Goal: Check status: Check status

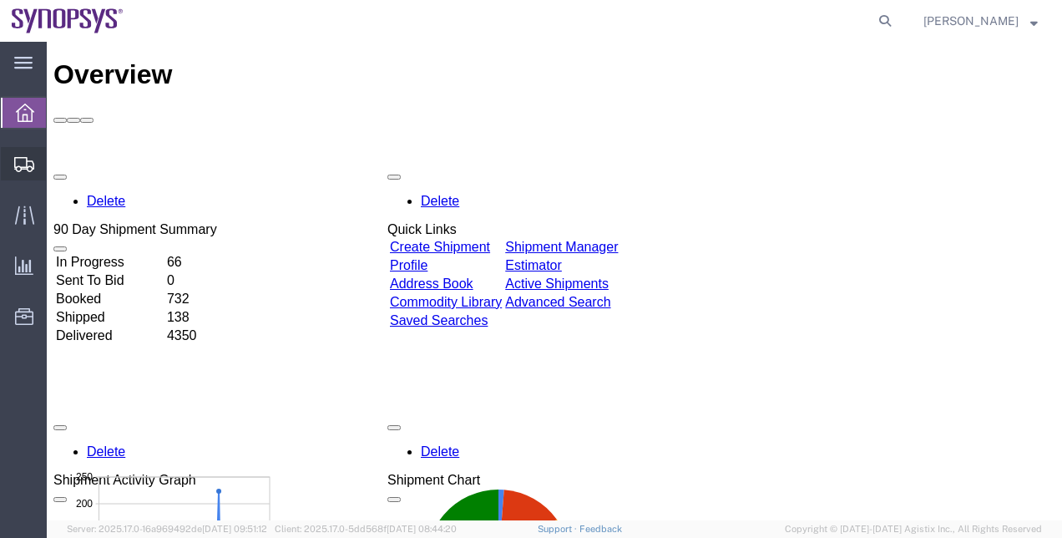
click at [0, 0] on span "Shipment Manager" at bounding box center [0, 0] width 0 height 0
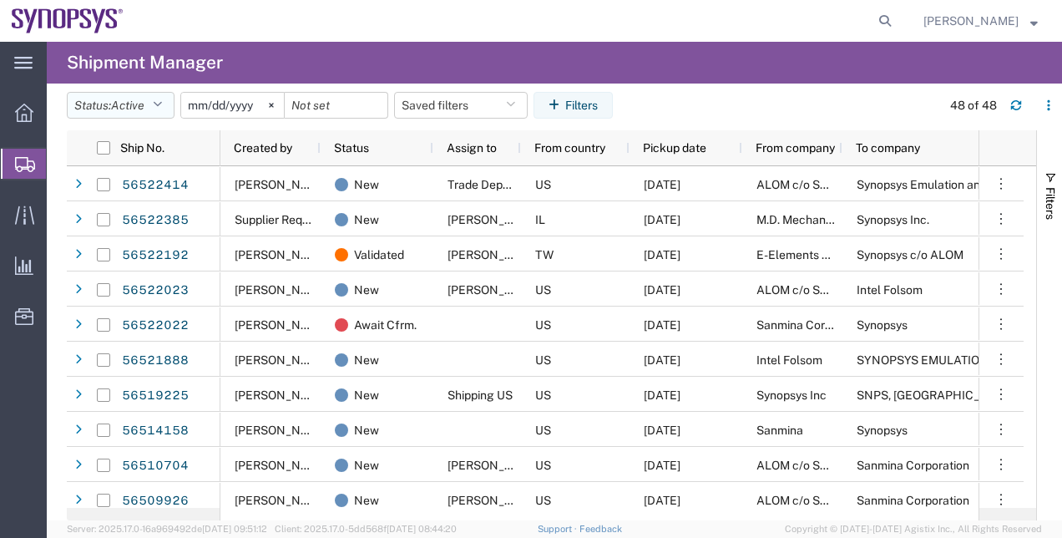
click at [155, 110] on button "Status: Active" at bounding box center [121, 105] width 108 height 27
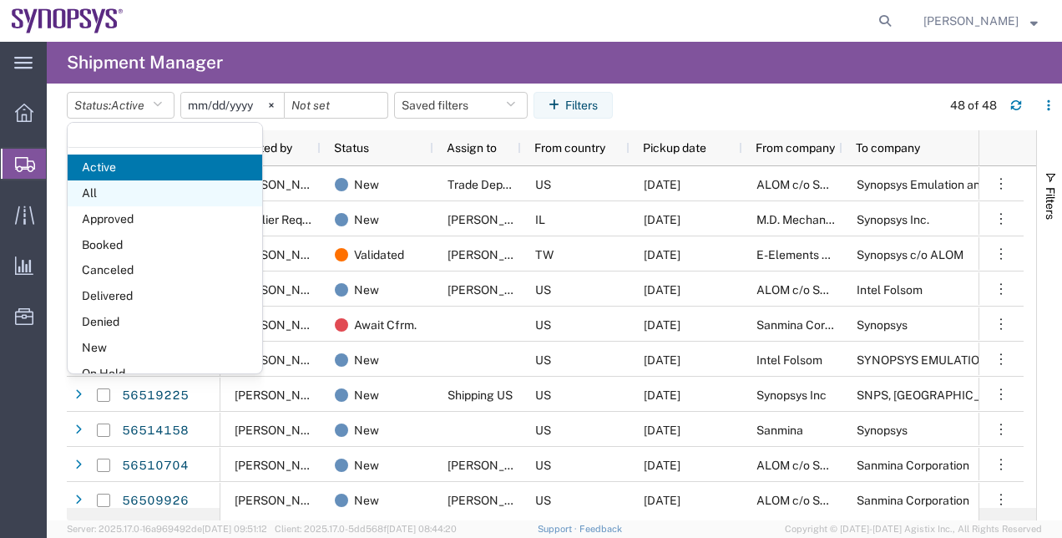
click at [157, 185] on span "All" at bounding box center [165, 193] width 195 height 26
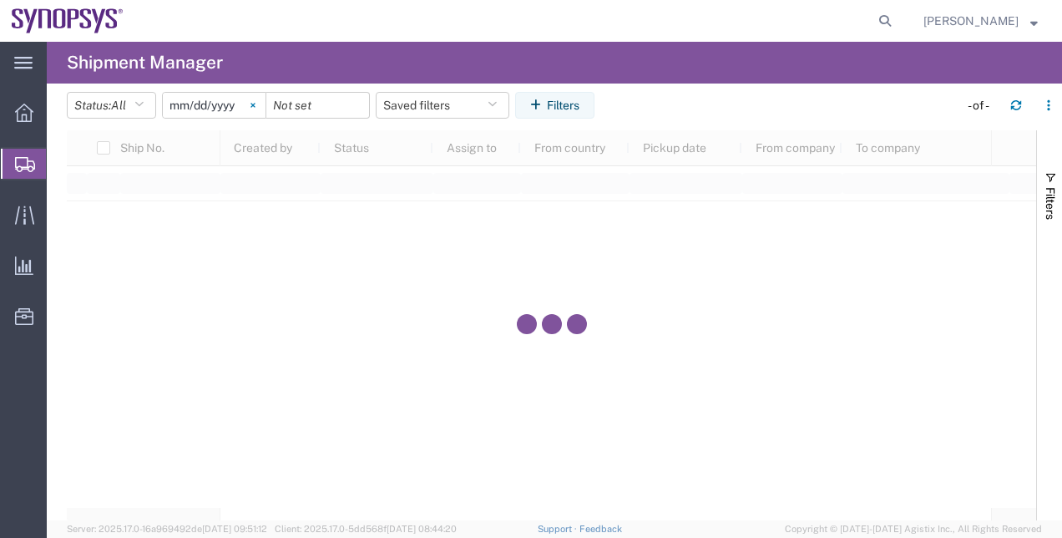
click at [255, 107] on icon at bounding box center [253, 105] width 4 height 4
click at [535, 107] on button "Filters" at bounding box center [554, 105] width 79 height 27
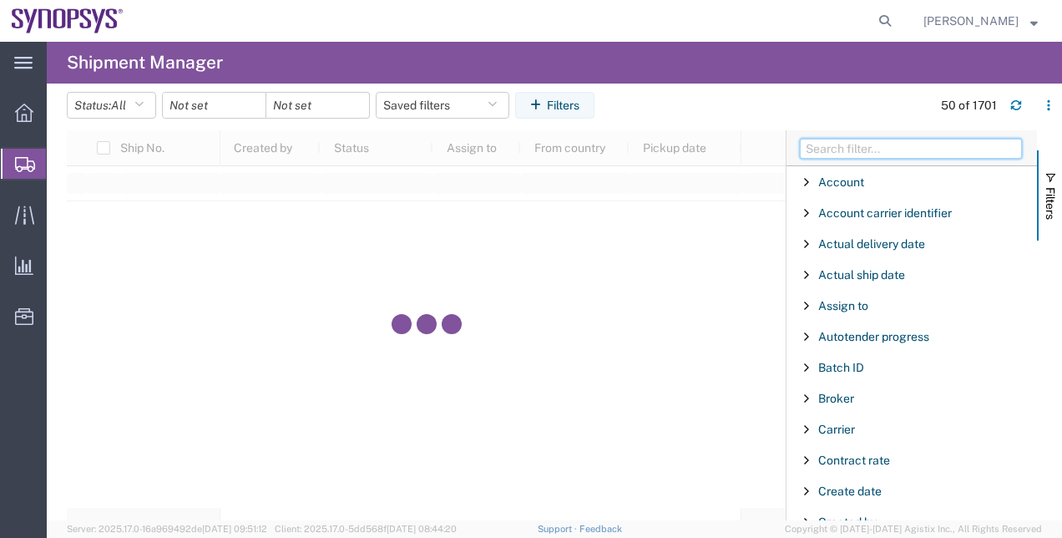
click at [864, 157] on input "Filter Columns Input" at bounding box center [911, 149] width 222 height 20
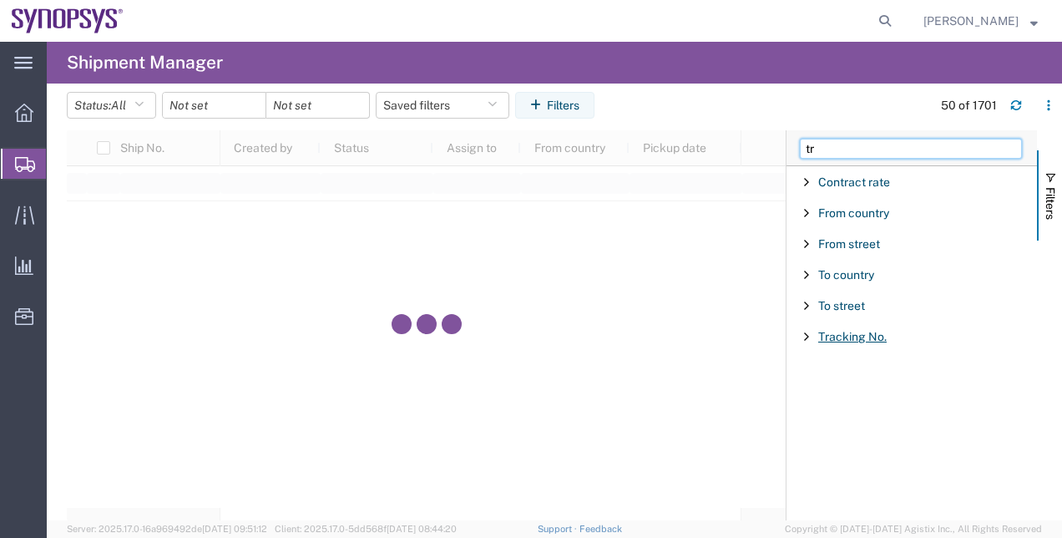
type input "tr"
click at [835, 332] on span "Tracking No." at bounding box center [852, 336] width 68 height 13
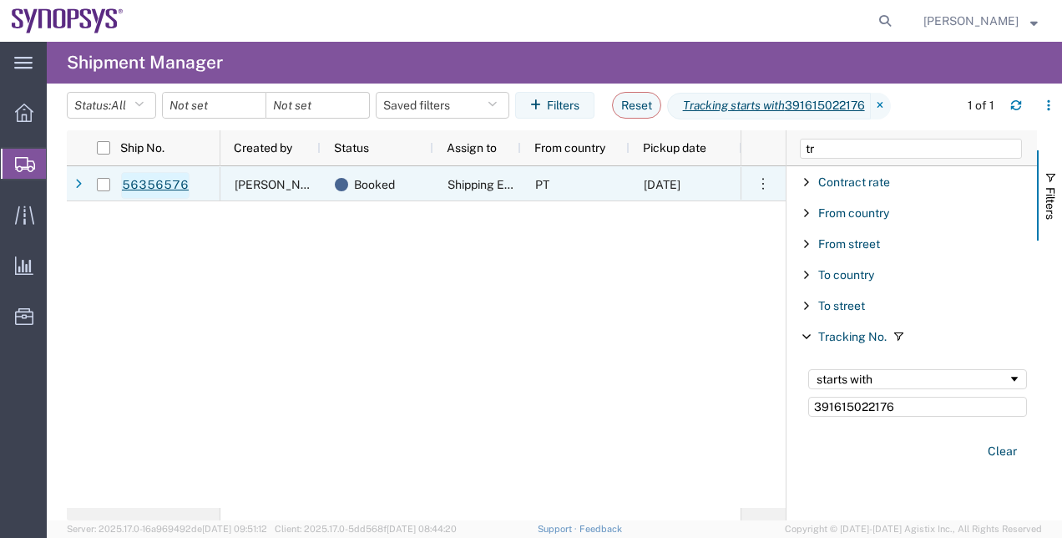
type input "391615022176"
click at [157, 190] on link "56356576" at bounding box center [155, 185] width 68 height 27
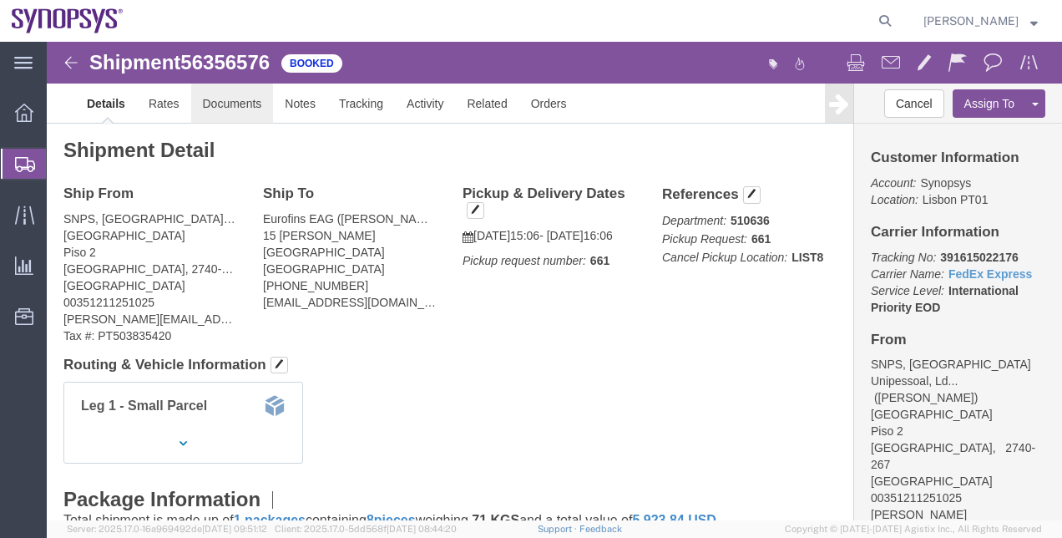
click link "Documents"
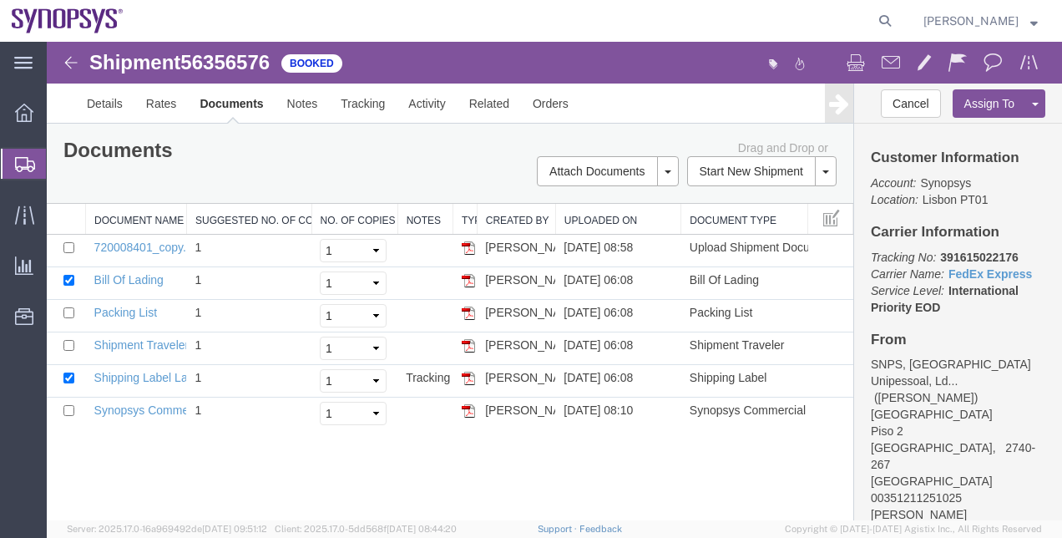
click at [236, 68] on span "56356576" at bounding box center [224, 62] width 89 height 23
copy span "56356576"
click at [986, 257] on b "391615022176" at bounding box center [979, 257] width 78 height 13
copy b "391615022176"
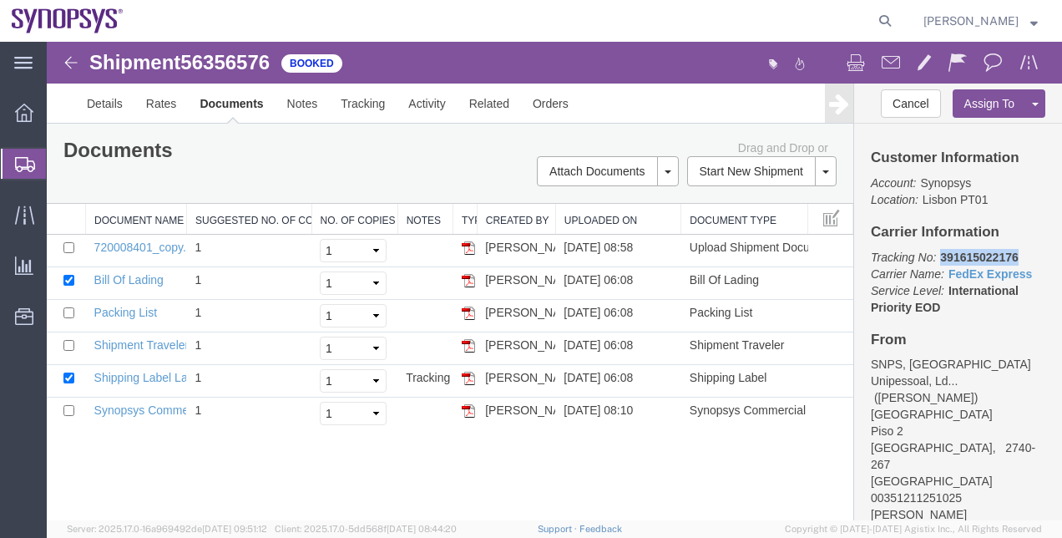
click at [986, 257] on b "391615022176" at bounding box center [979, 257] width 78 height 13
click at [74, 63] on img at bounding box center [71, 63] width 20 height 20
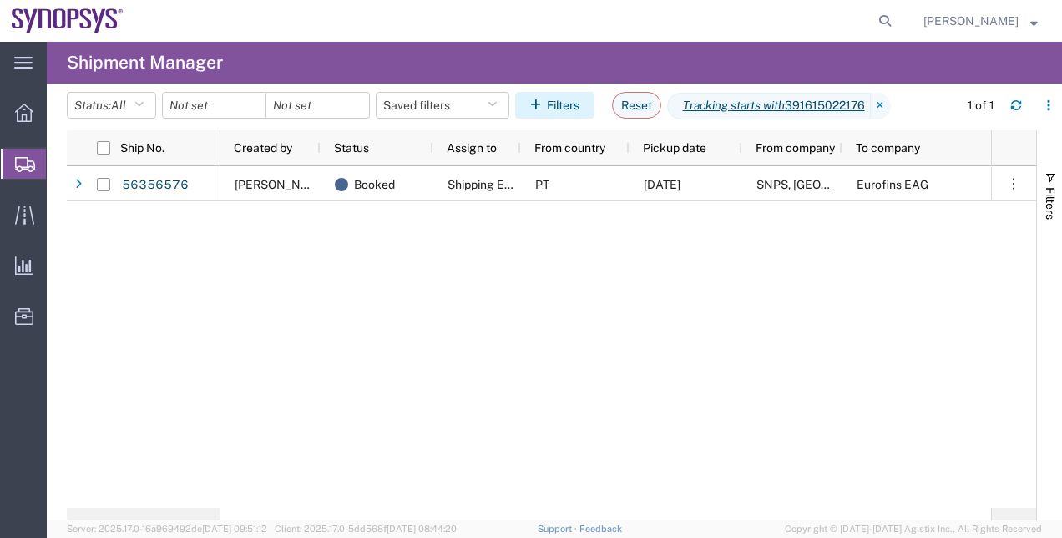
click at [589, 100] on button "Filters" at bounding box center [554, 105] width 79 height 27
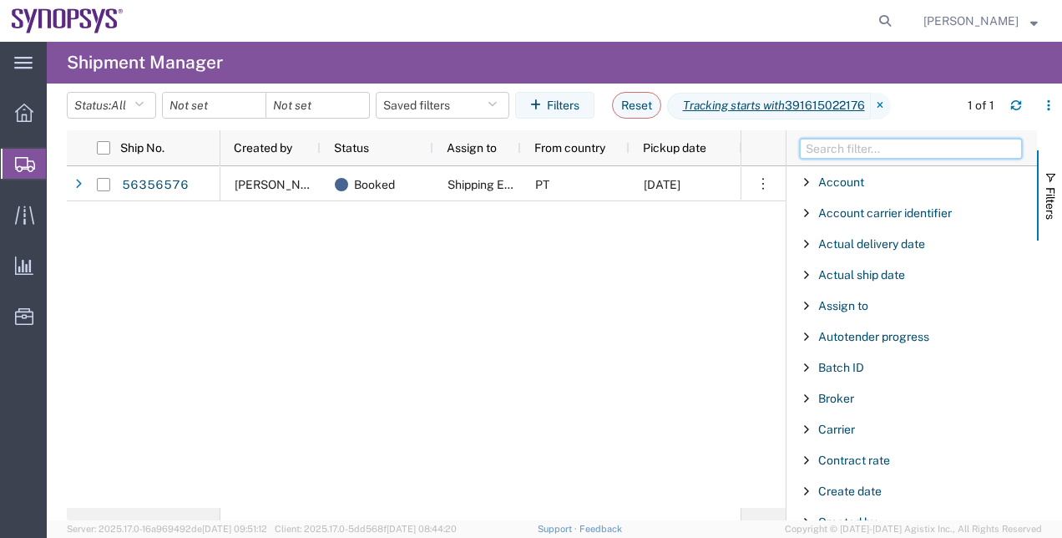
click at [854, 139] on input "Filter Columns Input" at bounding box center [911, 149] width 222 height 20
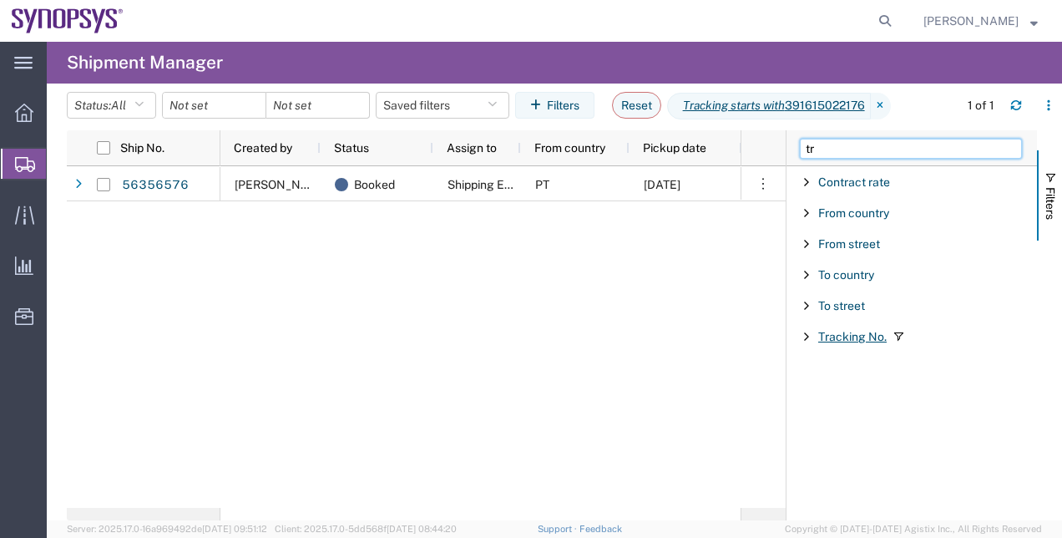
type input "tr"
click at [844, 333] on span "Tracking No." at bounding box center [852, 336] width 68 height 13
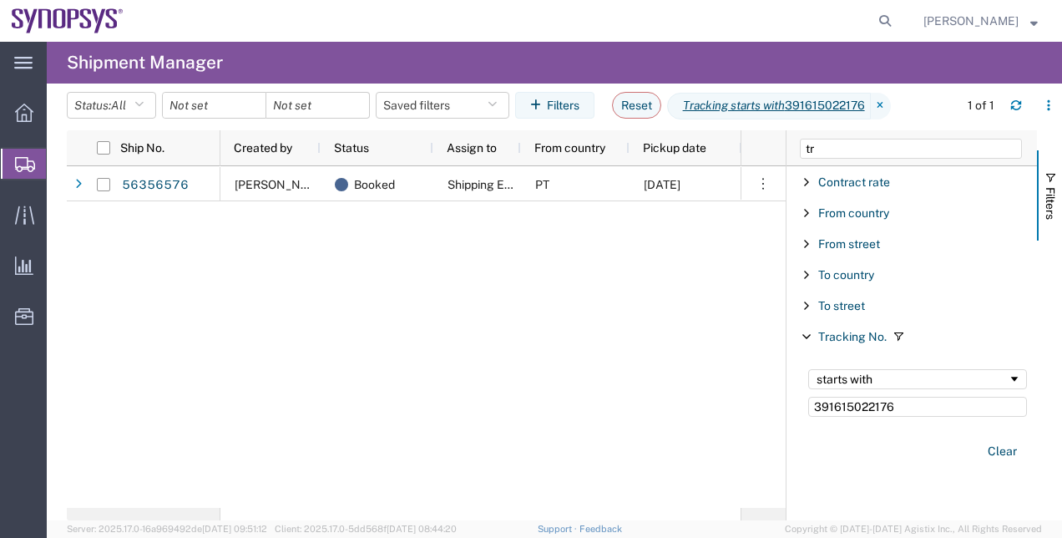
drag, startPoint x: 900, startPoint y: 411, endPoint x: 702, endPoint y: 407, distance: 198.0
click at [702, 407] on div "Ship No. Created by Status Assign to From country Pickup date From company To c…" at bounding box center [565, 325] width 996 height 390
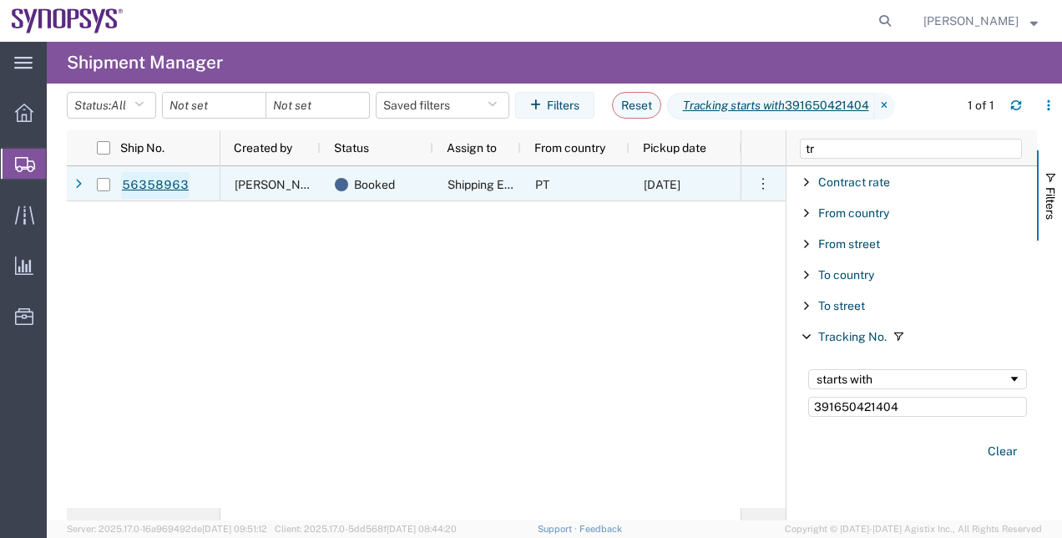
type input "391650421404"
click at [162, 176] on link "56358963" at bounding box center [155, 185] width 68 height 27
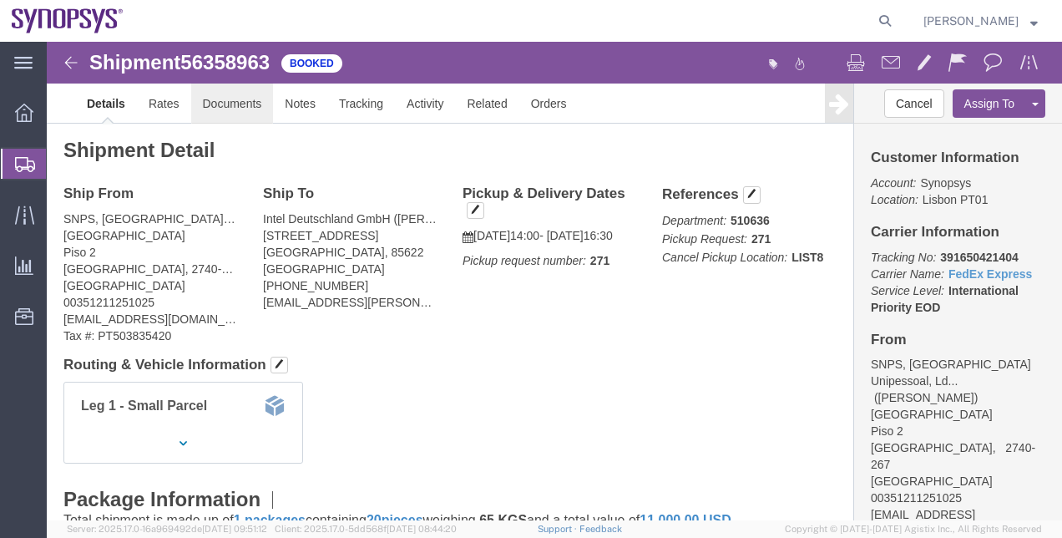
click link "Documents"
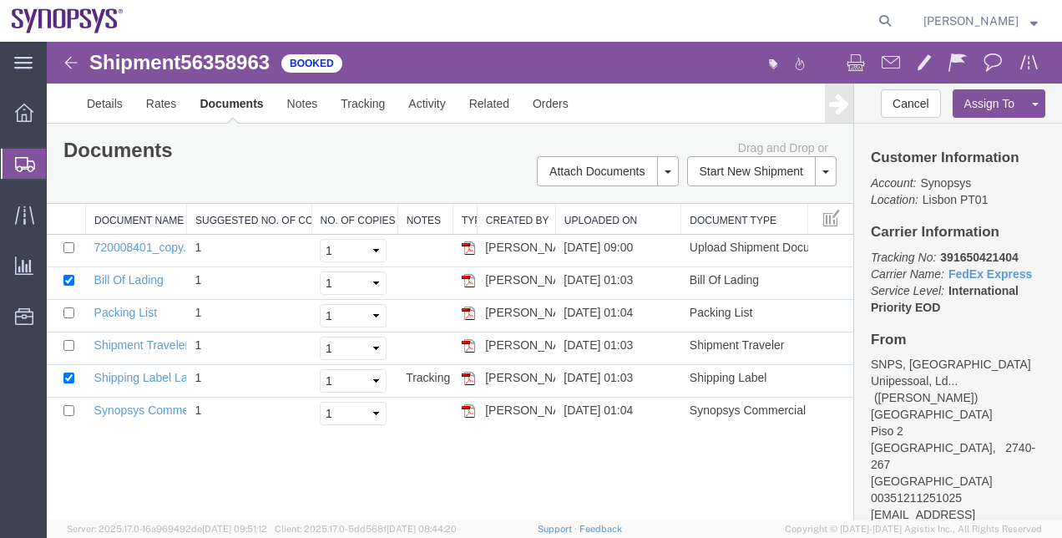
click at [239, 67] on span "56358963" at bounding box center [224, 62] width 89 height 23
copy span "56358963"
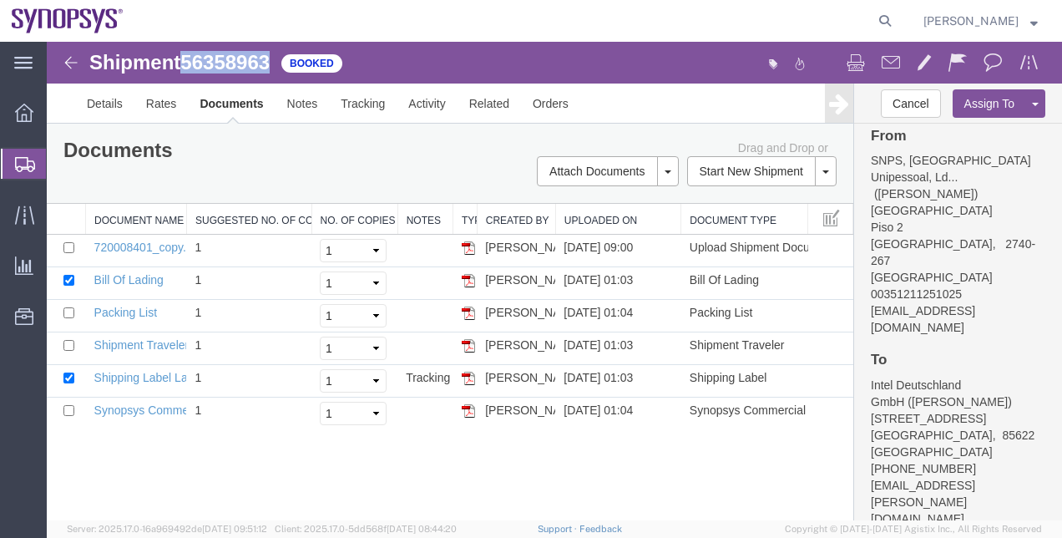
scroll to position [210, 0]
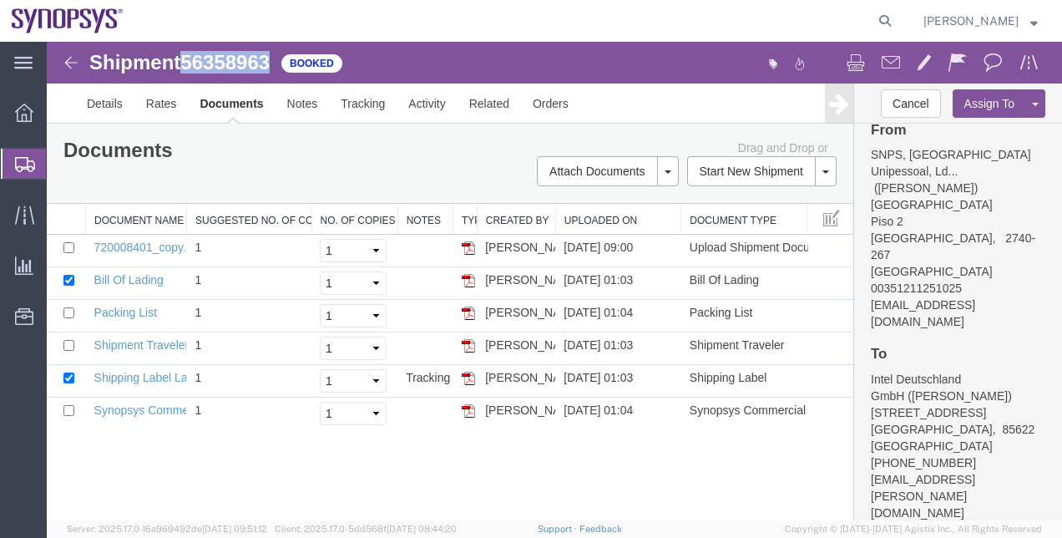
click at [229, 54] on span "56358963" at bounding box center [224, 62] width 89 height 23
copy span "56358963"
click at [79, 62] on img at bounding box center [71, 63] width 20 height 20
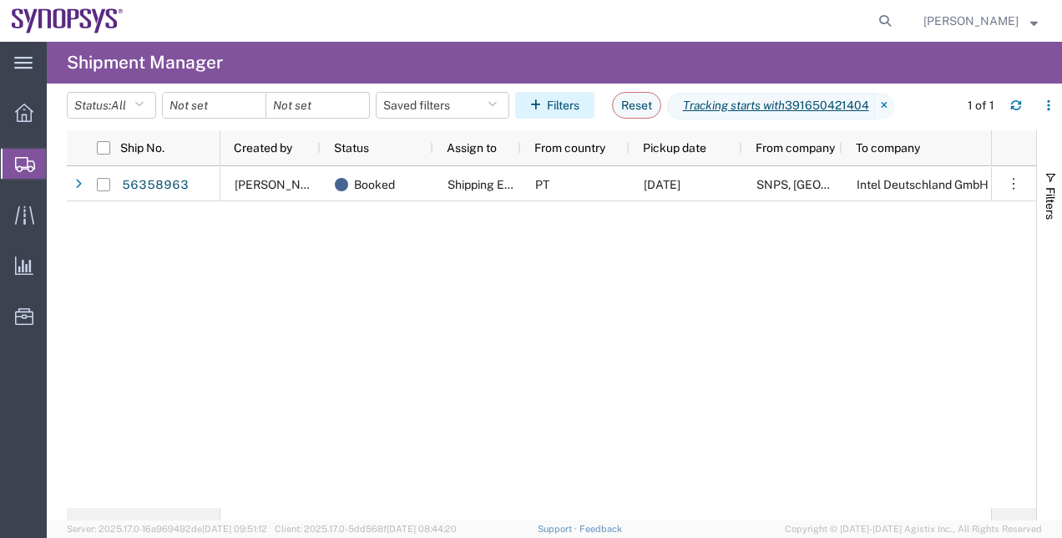
click at [581, 100] on button "Filters" at bounding box center [554, 105] width 79 height 27
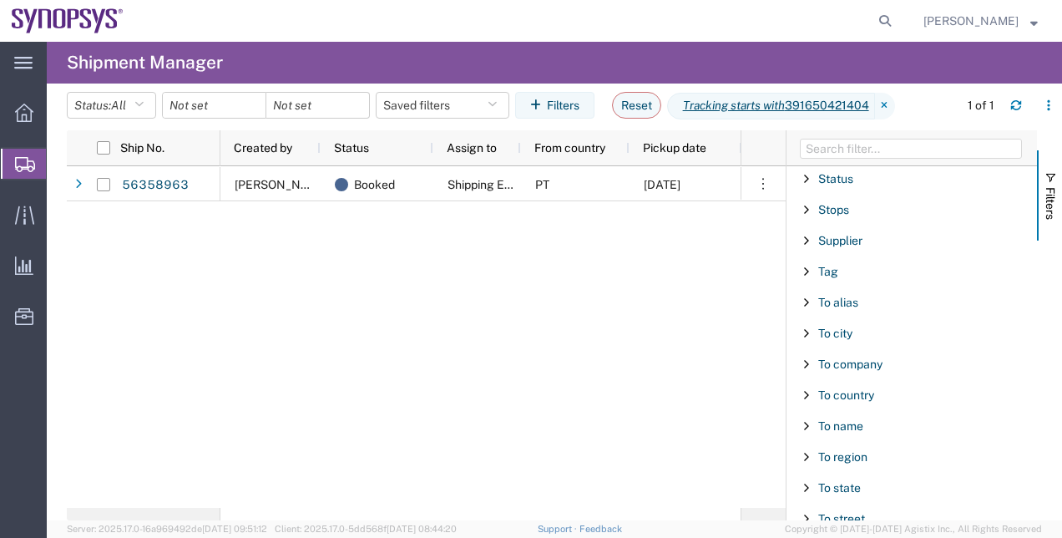
scroll to position [1553, 0]
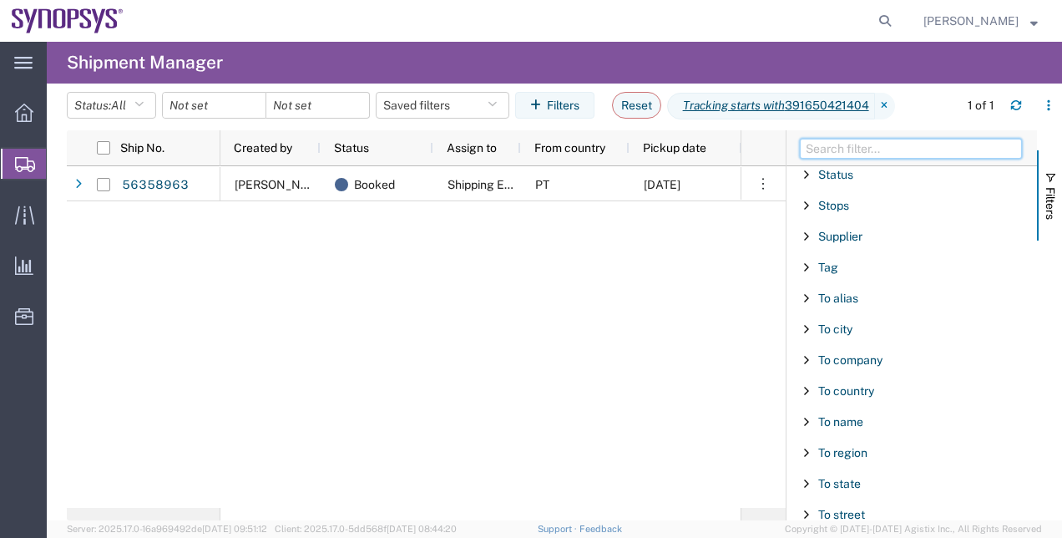
click at [847, 145] on input "Filter Columns Input" at bounding box center [911, 149] width 222 height 20
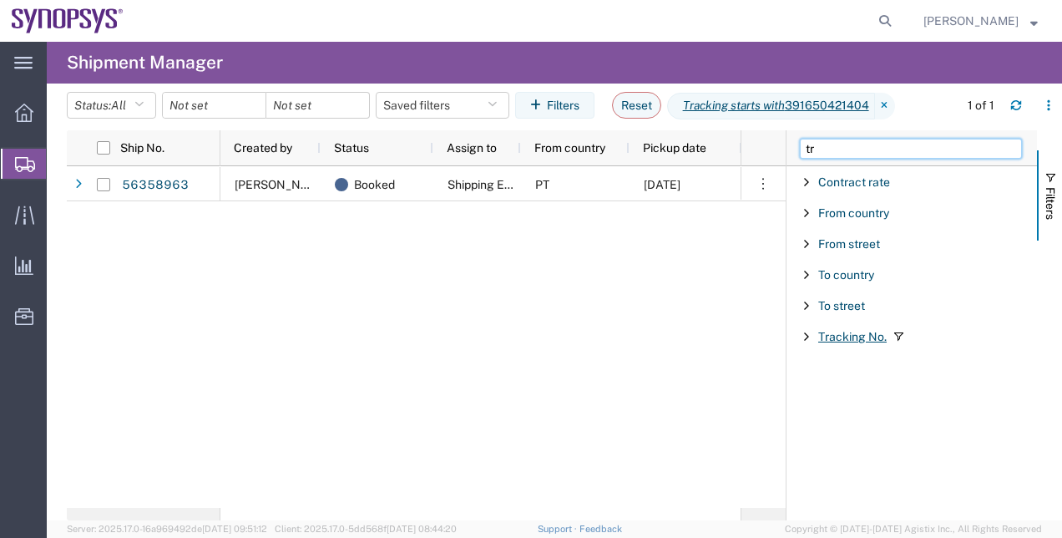
type input "tr"
click at [859, 336] on span "Tracking No." at bounding box center [852, 336] width 68 height 13
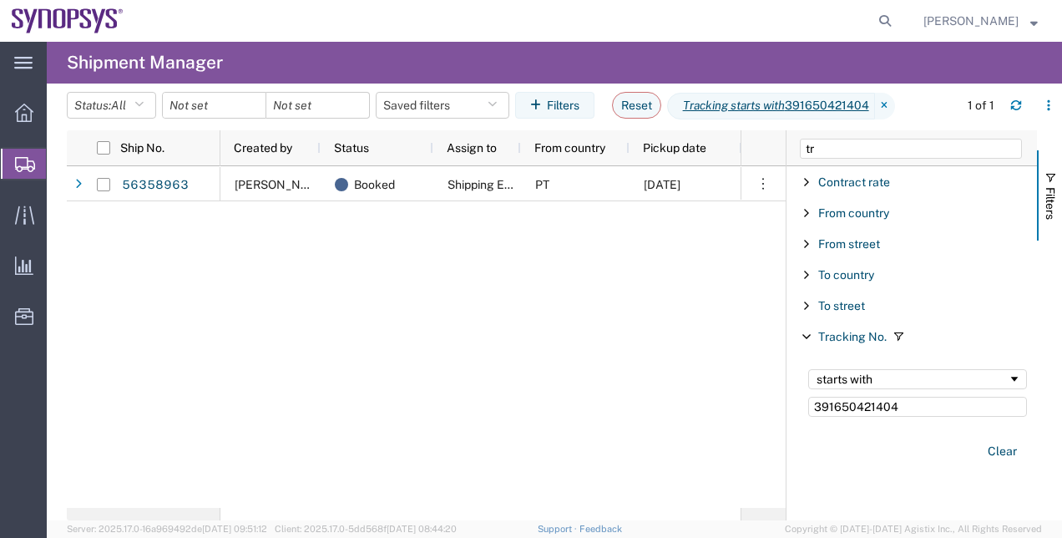
drag, startPoint x: 914, startPoint y: 409, endPoint x: 734, endPoint y: 424, distance: 180.2
click at [734, 424] on div "Ship No. Created by Status Assign to From country Pickup date From company To c…" at bounding box center [565, 325] width 996 height 390
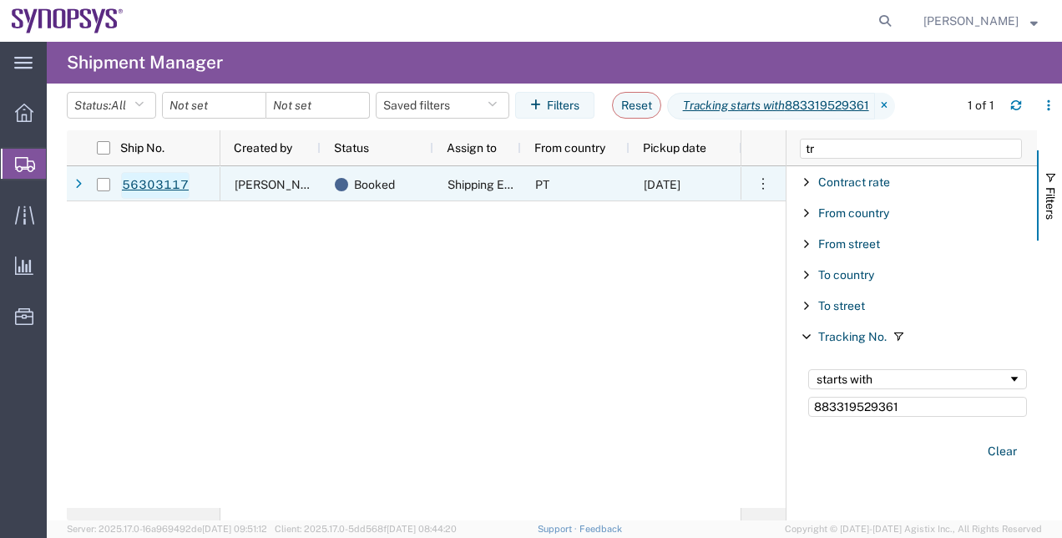
type input "883319529361"
click at [168, 179] on link "56303117" at bounding box center [155, 185] width 68 height 27
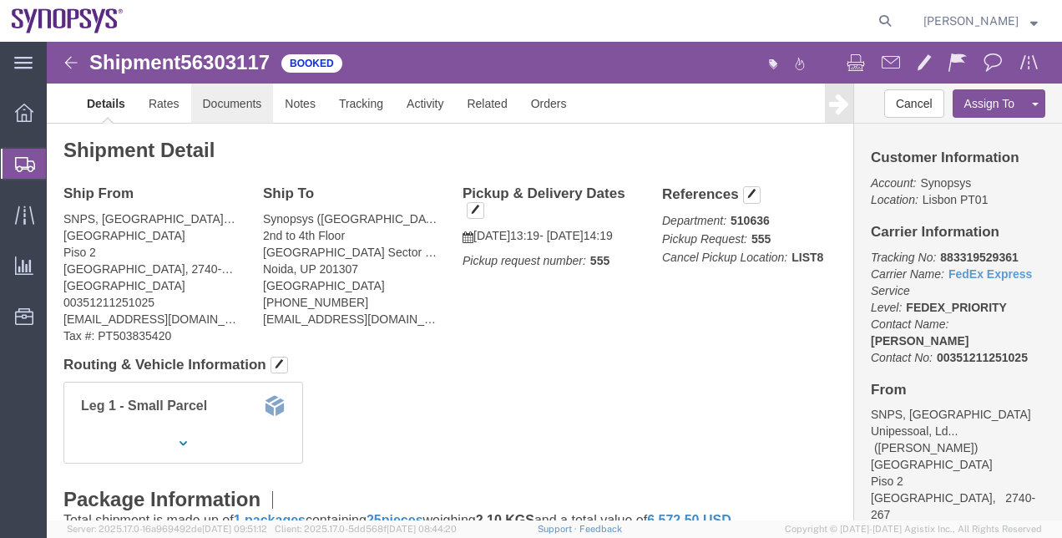
click link "Documents"
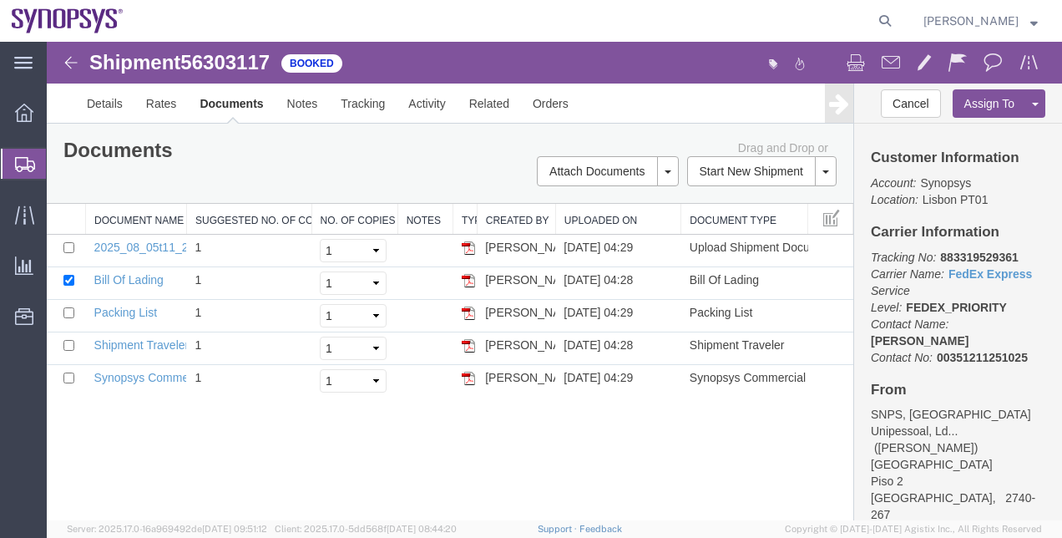
click at [255, 72] on div at bounding box center [555, 281] width 1016 height 479
click at [237, 63] on div at bounding box center [555, 281] width 1016 height 479
drag, startPoint x: 237, startPoint y: 63, endPoint x: 423, endPoint y: 108, distance: 190.6
click at [423, 108] on div at bounding box center [555, 281] width 1016 height 479
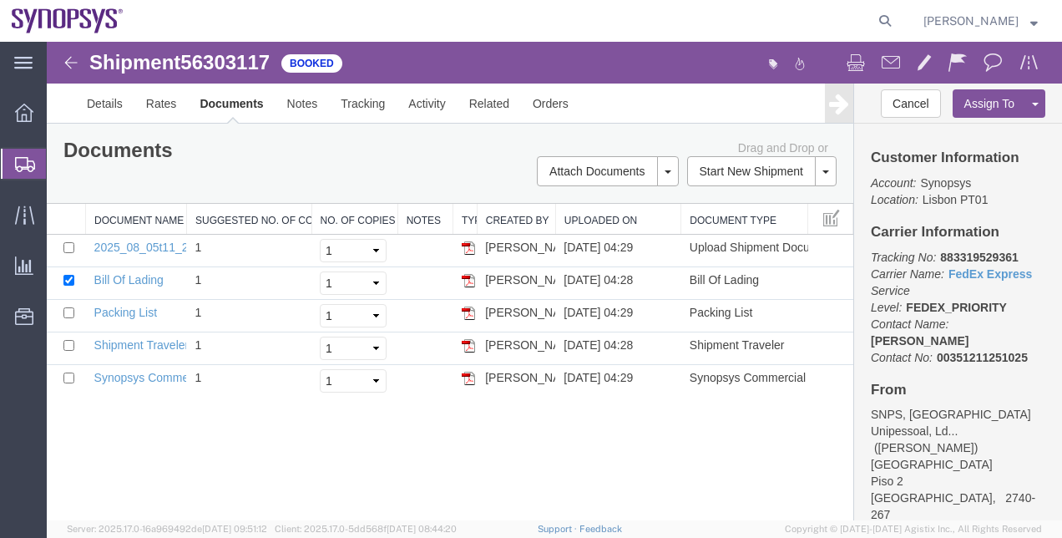
click at [0, 0] on span "Shipment Manager" at bounding box center [0, 0] width 0 height 0
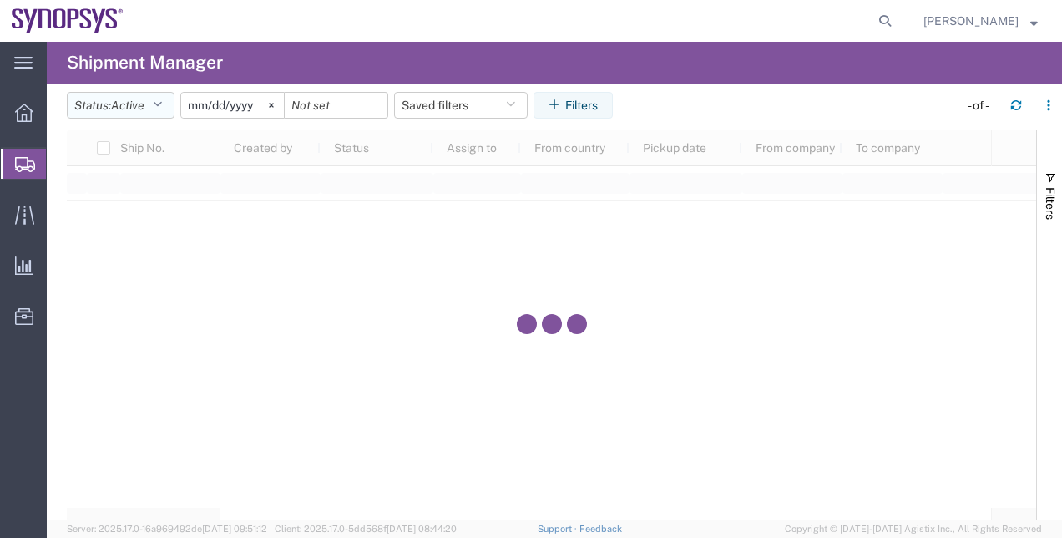
click at [160, 109] on icon "button" at bounding box center [157, 105] width 9 height 12
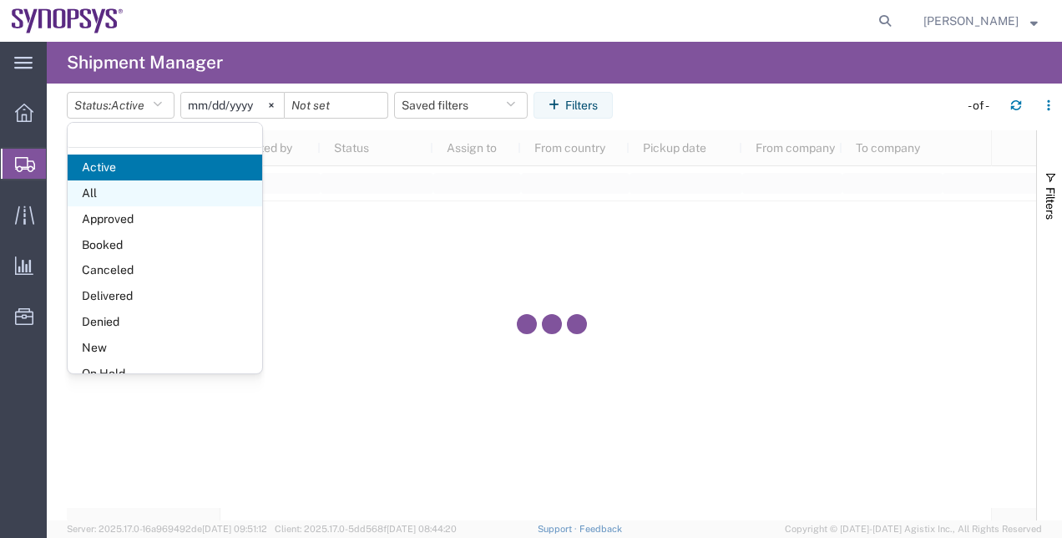
click at [160, 189] on span "All" at bounding box center [165, 193] width 195 height 26
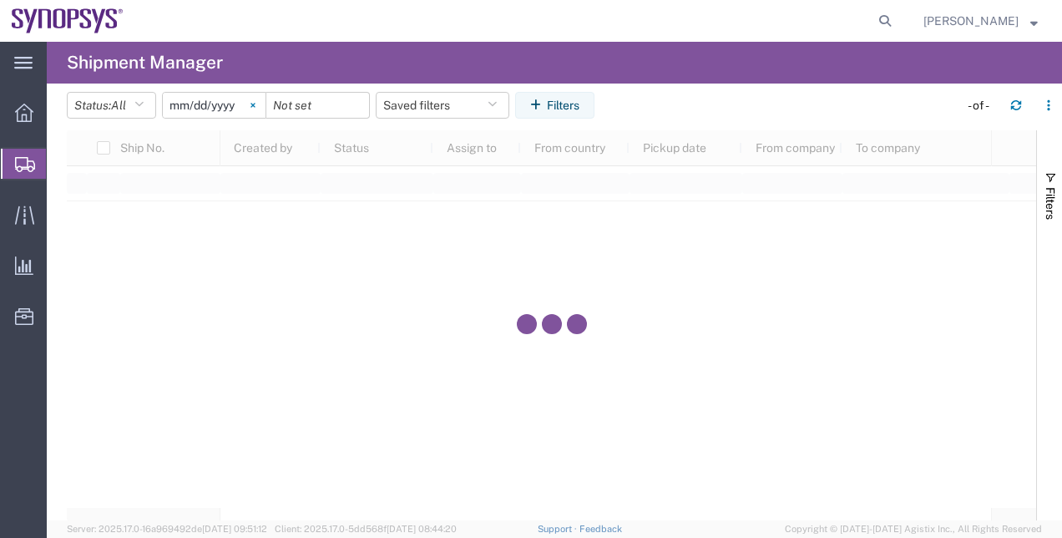
click at [259, 114] on svg-icon at bounding box center [253, 105] width 25 height 25
click at [553, 102] on button "Filters" at bounding box center [554, 105] width 79 height 27
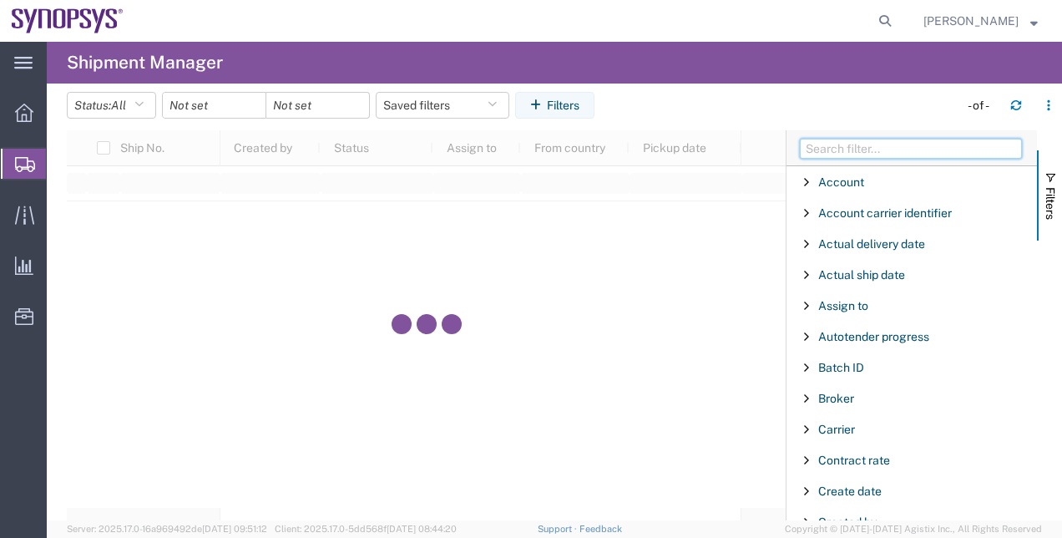
click at [864, 152] on input "Filter Columns Input" at bounding box center [911, 149] width 222 height 20
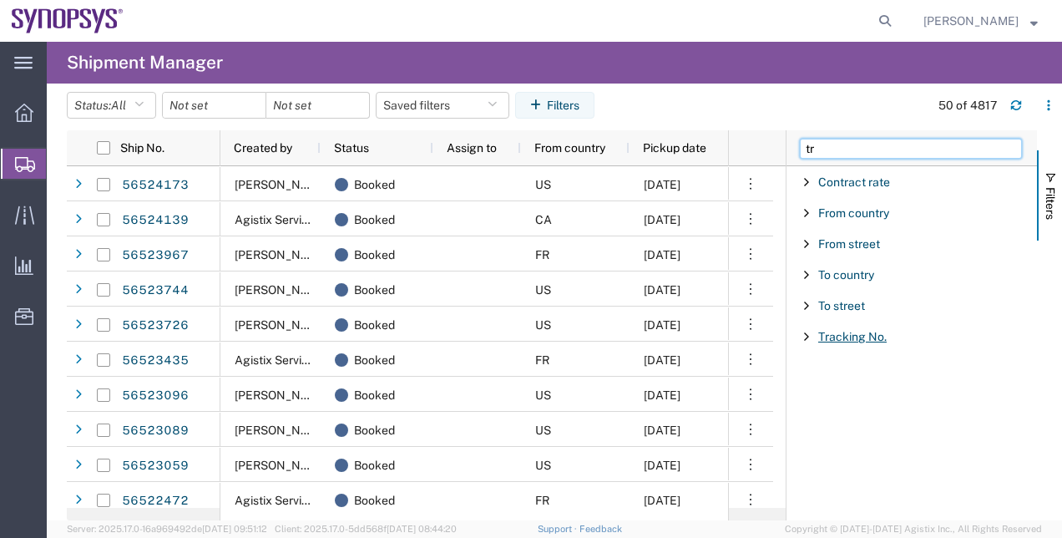
type input "tr"
click at [825, 332] on span "Tracking No." at bounding box center [852, 336] width 68 height 13
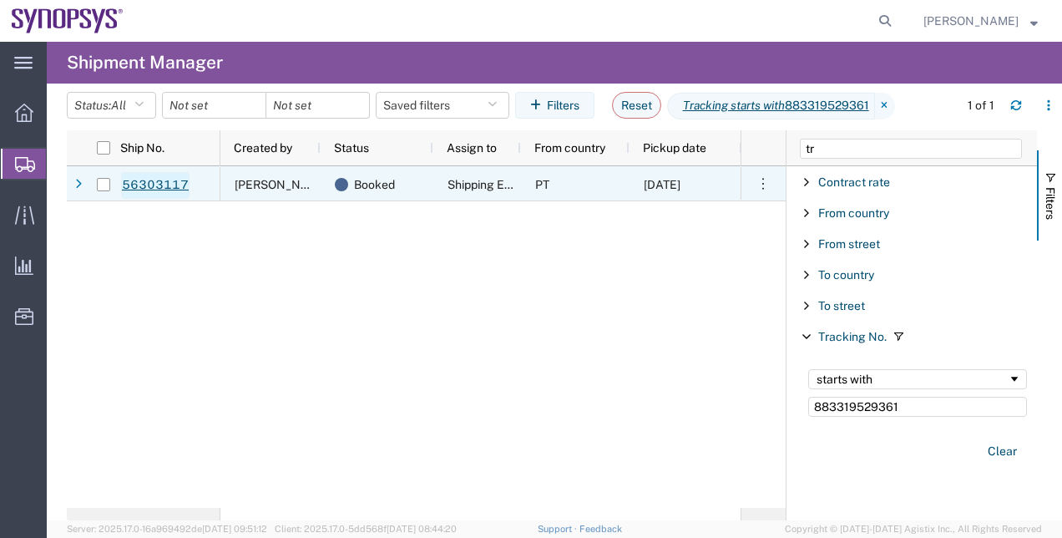
type input "883319529361"
click at [170, 188] on link "56303117" at bounding box center [155, 185] width 68 height 27
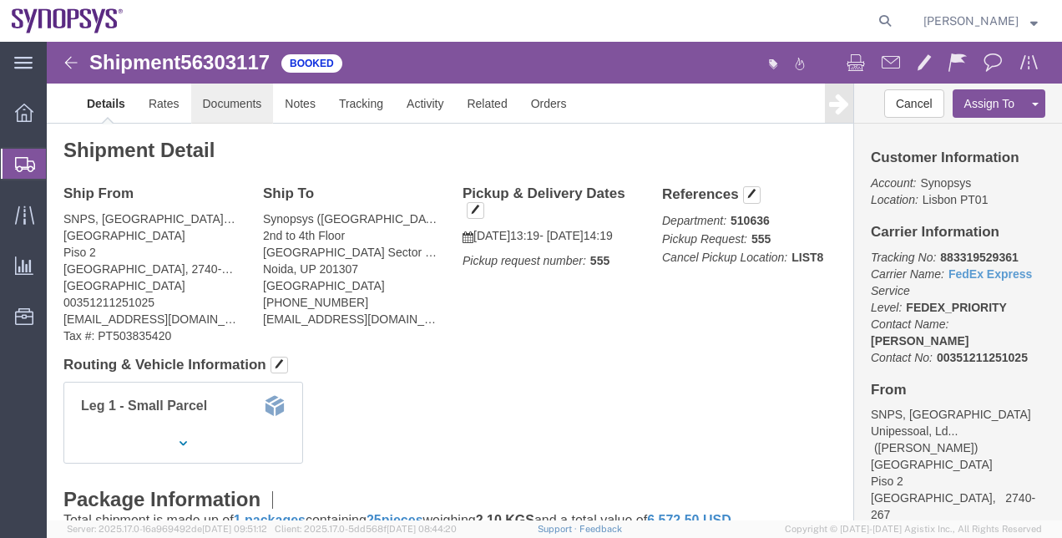
click link "Documents"
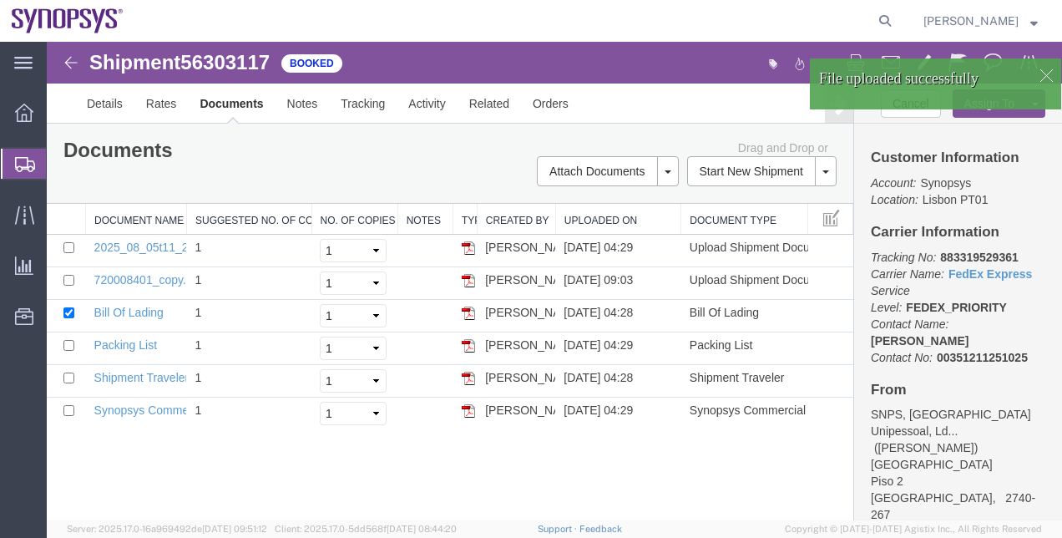
click at [256, 65] on span "56303117" at bounding box center [224, 62] width 89 height 23
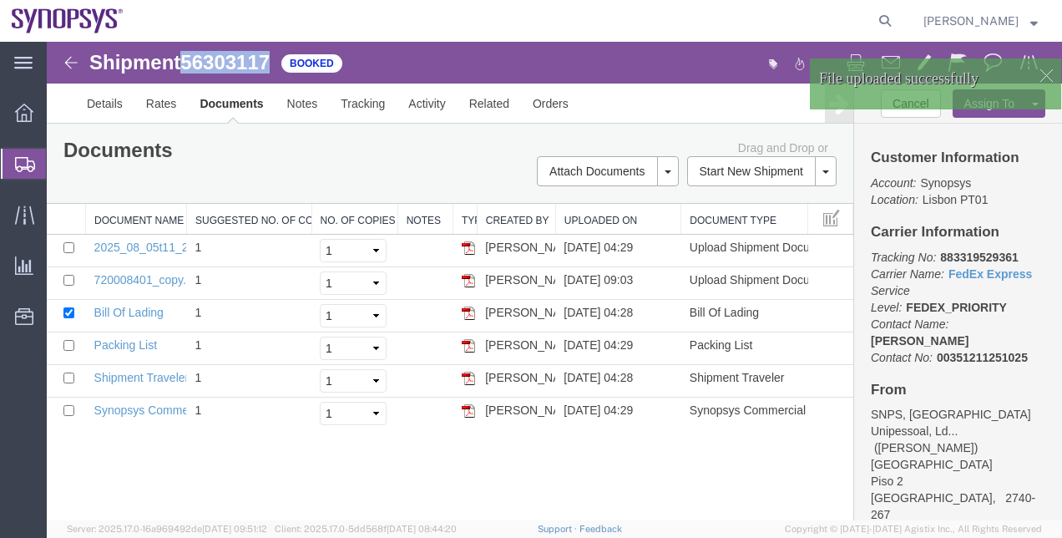
copy span "56303117"
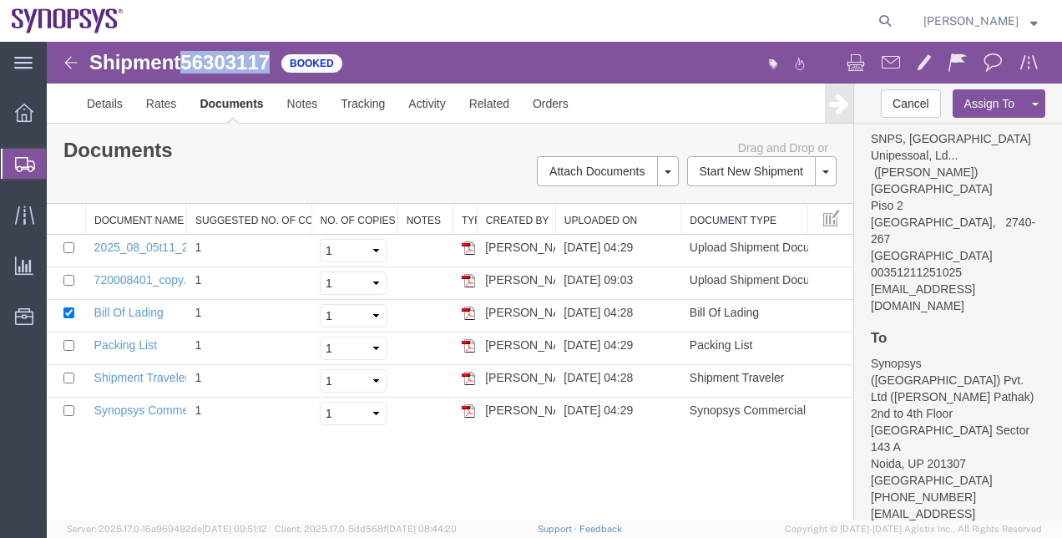
scroll to position [276, 0]
click at [0, 0] on span "Shipment Manager" at bounding box center [0, 0] width 0 height 0
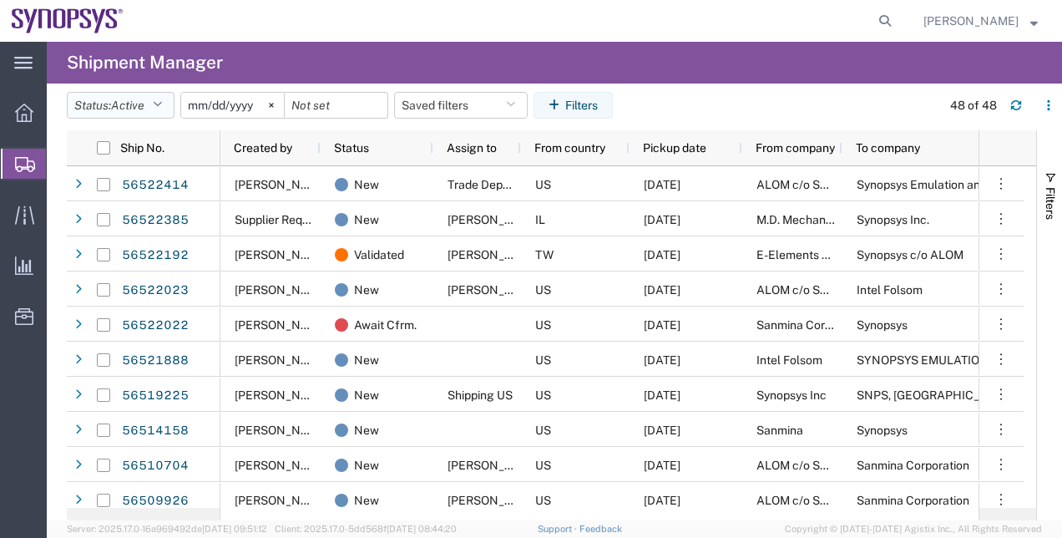
click at [144, 103] on span "Active" at bounding box center [127, 105] width 33 height 13
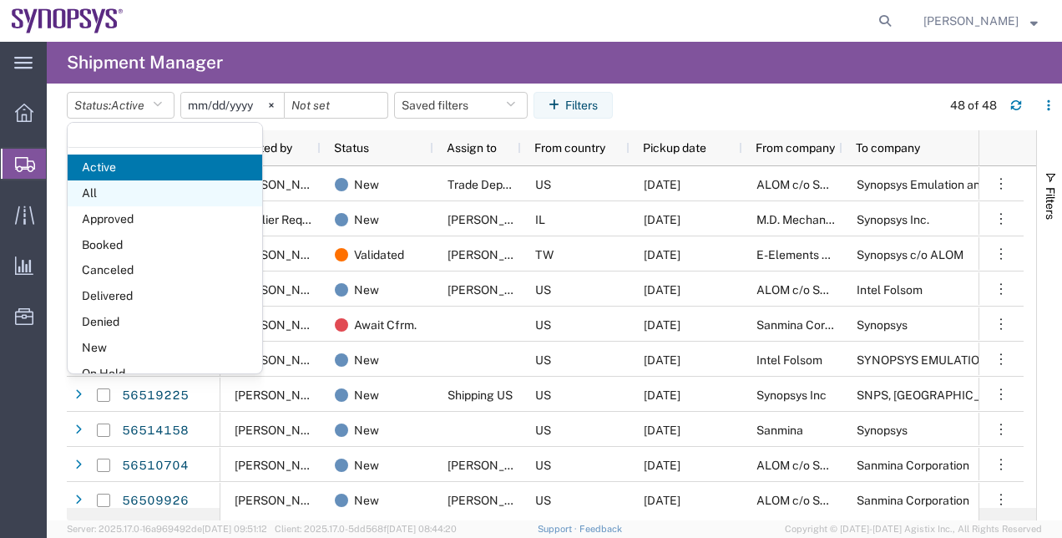
click at [156, 187] on span "All" at bounding box center [165, 193] width 195 height 26
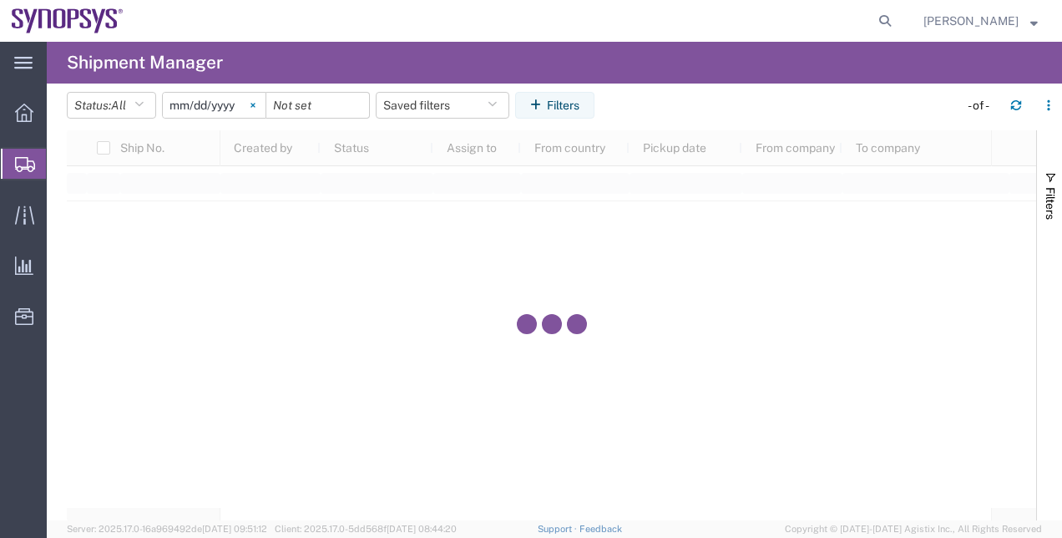
click at [261, 112] on svg-icon at bounding box center [253, 105] width 25 height 25
click at [531, 104] on button "Filters" at bounding box center [554, 105] width 79 height 27
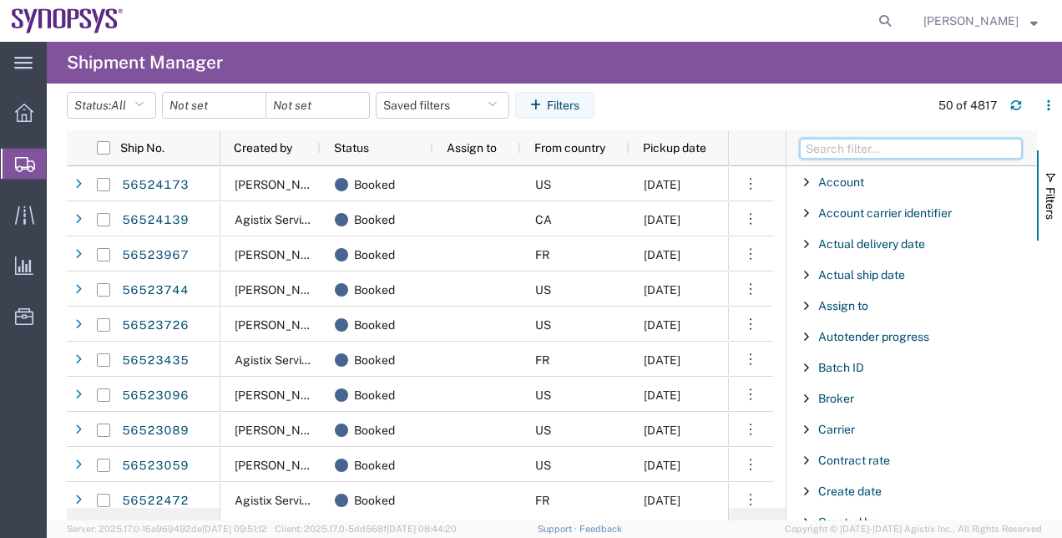
click at [833, 145] on input "Filter Columns Input" at bounding box center [911, 149] width 222 height 20
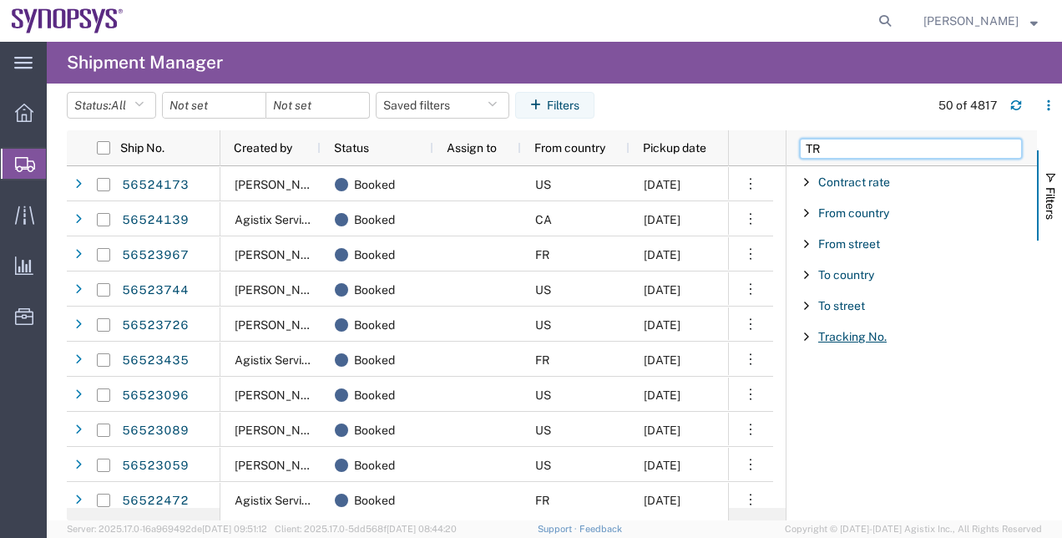
type input "TR"
click at [852, 339] on span "Tracking No." at bounding box center [852, 336] width 68 height 13
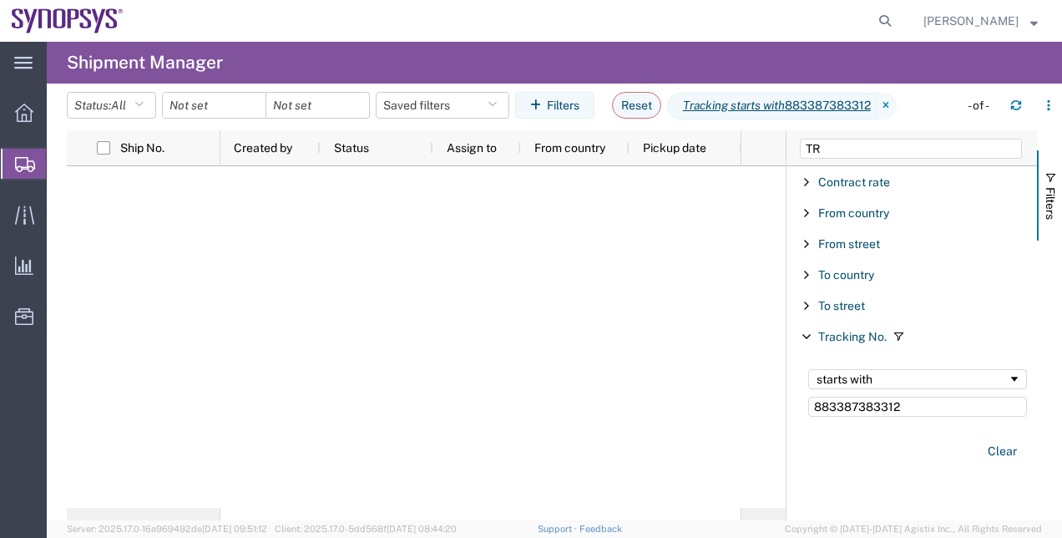
type input "883387383312"
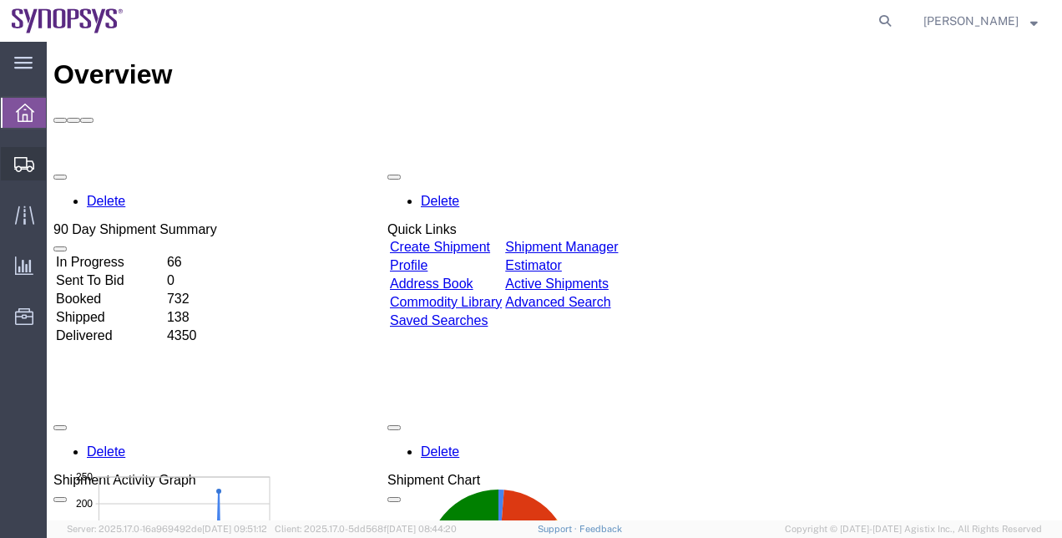
click at [0, 0] on span "Shipment Manager" at bounding box center [0, 0] width 0 height 0
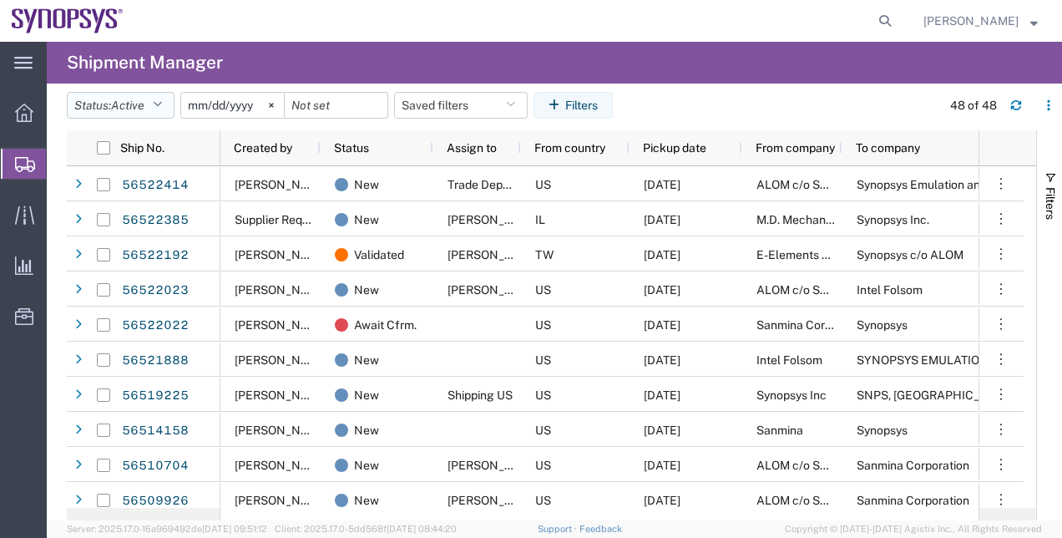
click at [156, 107] on button "Status: Active" at bounding box center [121, 105] width 108 height 27
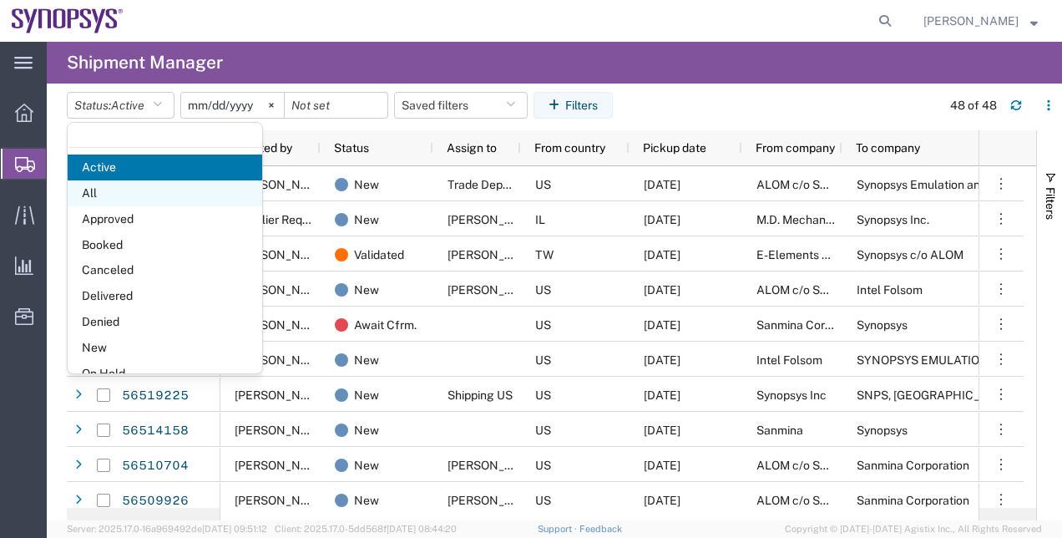
click at [152, 187] on span "All" at bounding box center [165, 193] width 195 height 26
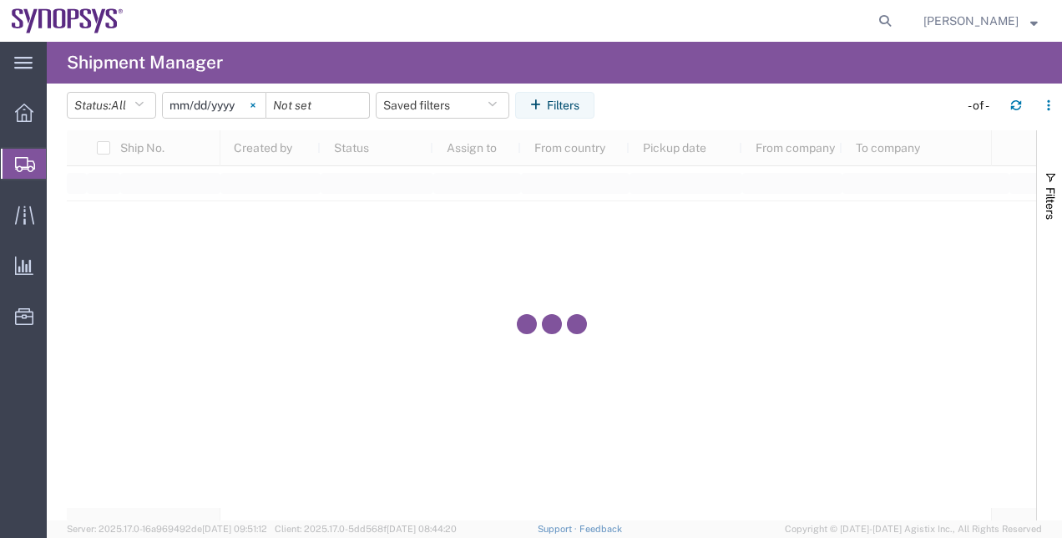
click at [260, 113] on svg-icon at bounding box center [253, 105] width 25 height 25
click at [555, 100] on button "Filters" at bounding box center [554, 105] width 79 height 27
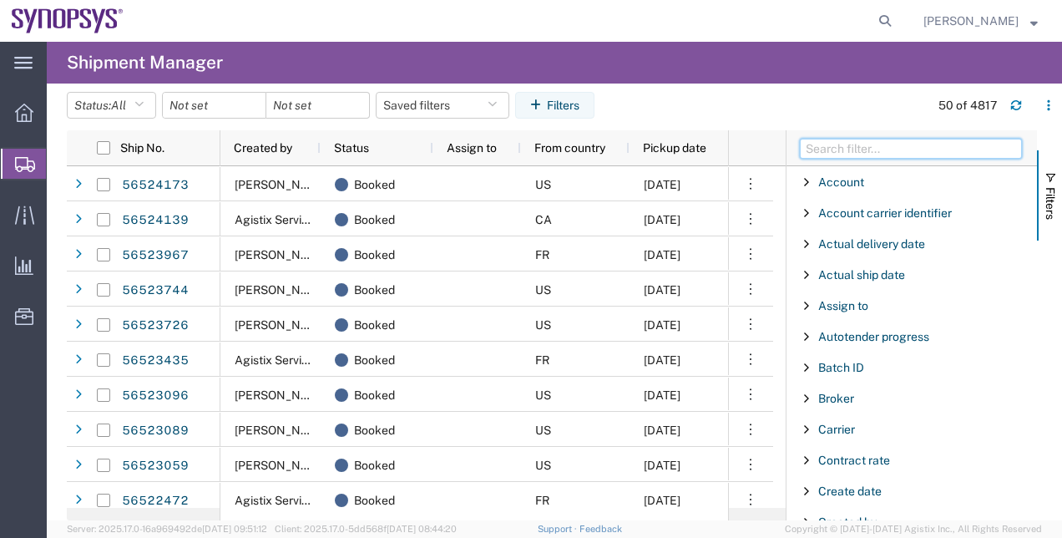
click at [898, 150] on input "Filter Columns Input" at bounding box center [911, 149] width 222 height 20
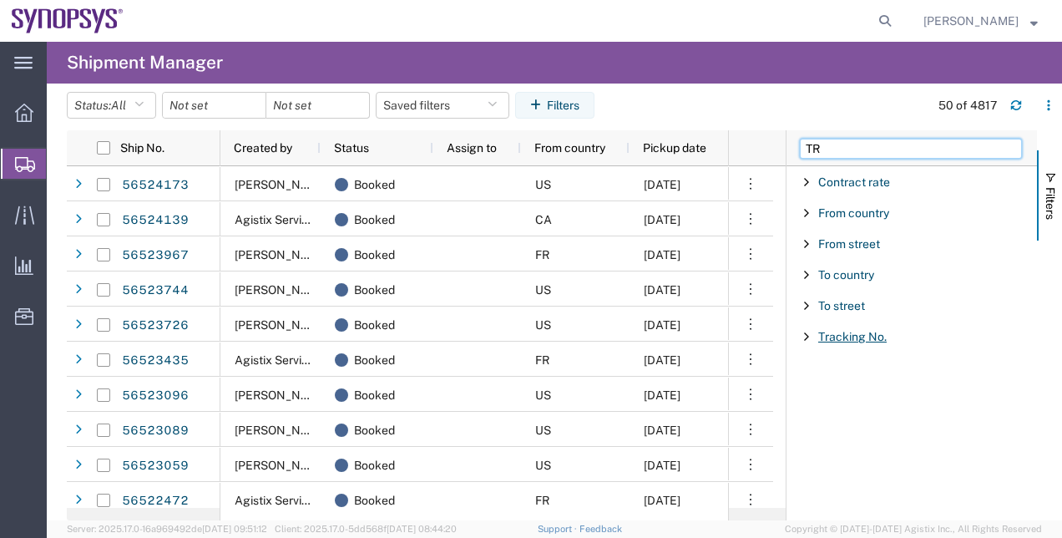
type input "TR"
click at [844, 337] on span "Tracking No." at bounding box center [852, 336] width 68 height 13
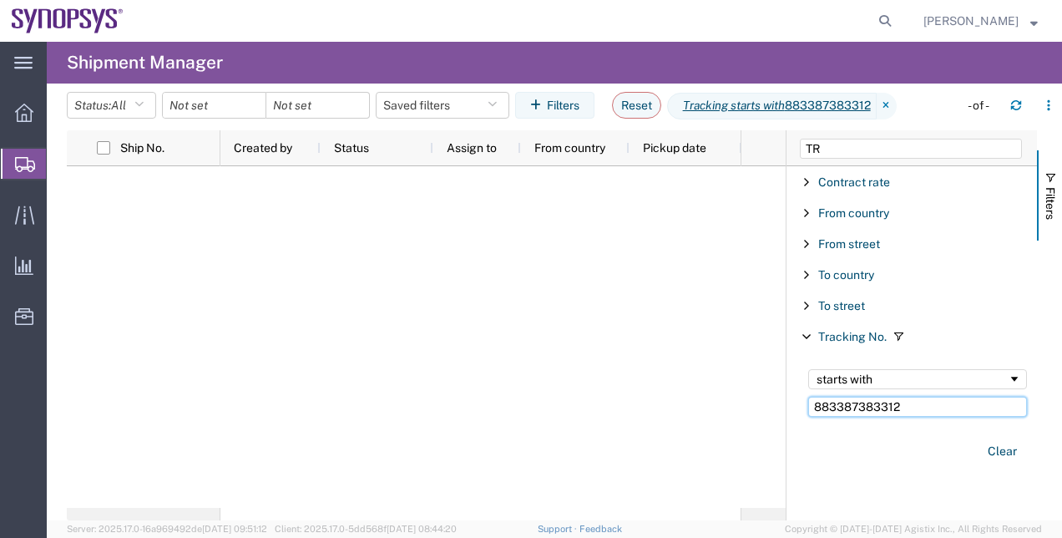
drag, startPoint x: 935, startPoint y: 412, endPoint x: 658, endPoint y: 379, distance: 279.2
click at [658, 379] on div "Ship No. Created by Status Assign to From country Pickup date From company To c…" at bounding box center [565, 325] width 996 height 390
paste input "1995439927"
type input "881995439927"
